Goal: Task Accomplishment & Management: Manage account settings

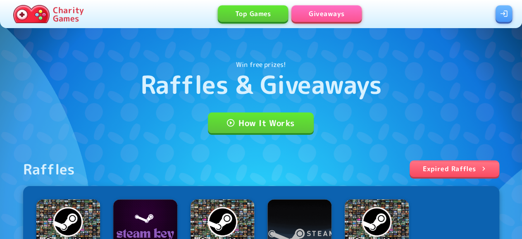
click at [497, 14] on link at bounding box center [504, 13] width 17 height 17
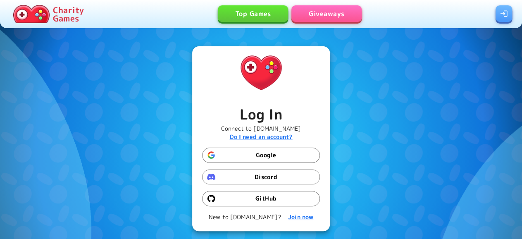
click at [285, 152] on button "Google" at bounding box center [261, 155] width 118 height 15
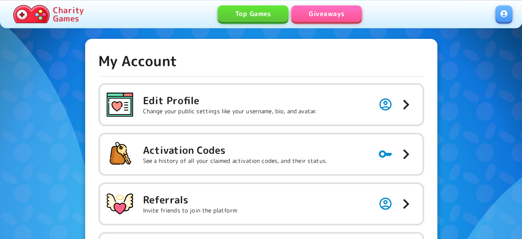
scroll to position [43, 0]
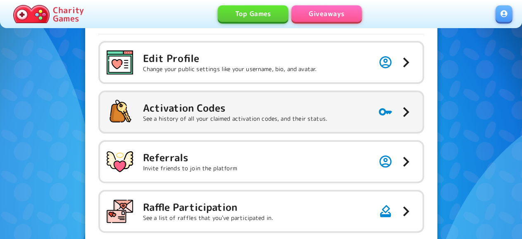
click at [225, 117] on p "See a history of all your claimed activation codes, and their status." at bounding box center [235, 119] width 184 height 8
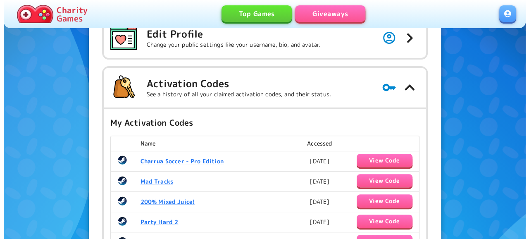
scroll to position [86, 0]
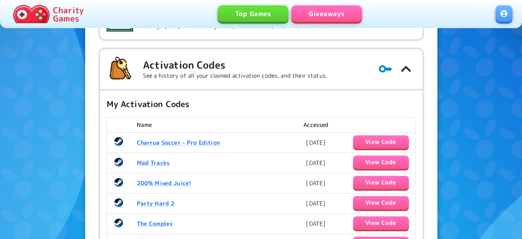
click at [370, 136] on button "View Code" at bounding box center [381, 141] width 56 height 13
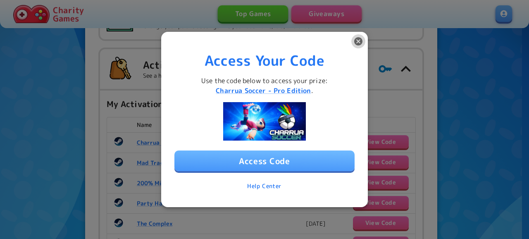
click at [357, 43] on icon "button" at bounding box center [358, 41] width 8 height 8
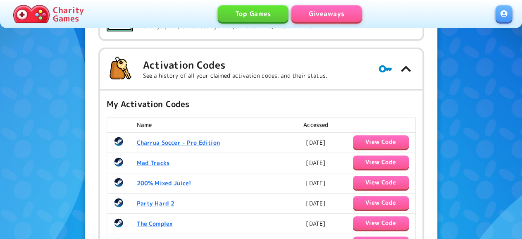
click at [368, 138] on button "View Code" at bounding box center [381, 141] width 56 height 13
